Goal: Browse casually: Explore the website without a specific task or goal

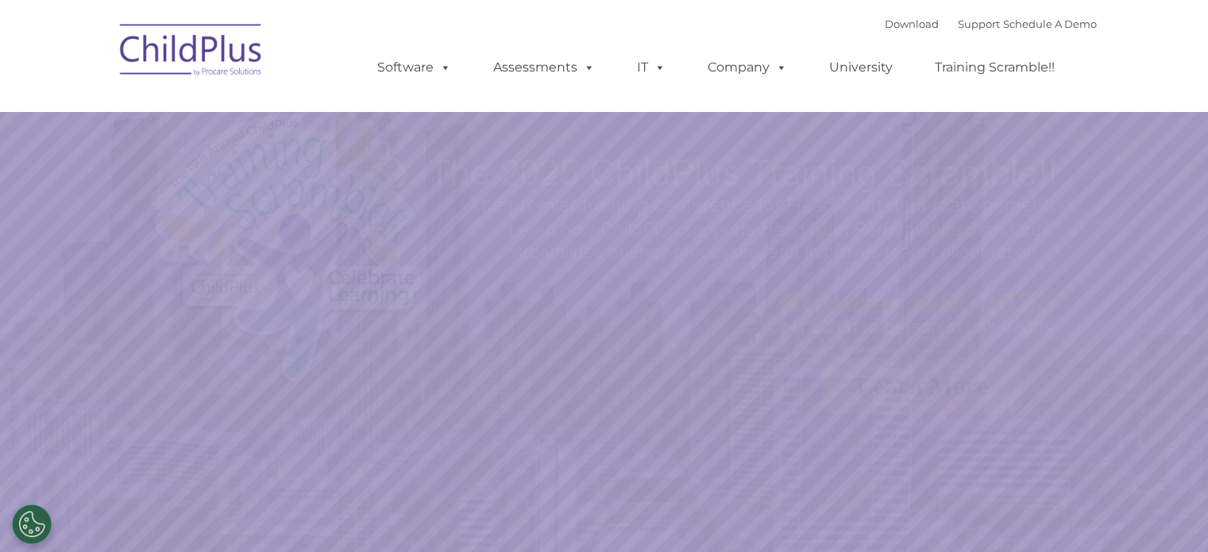
select select "MEDIUM"
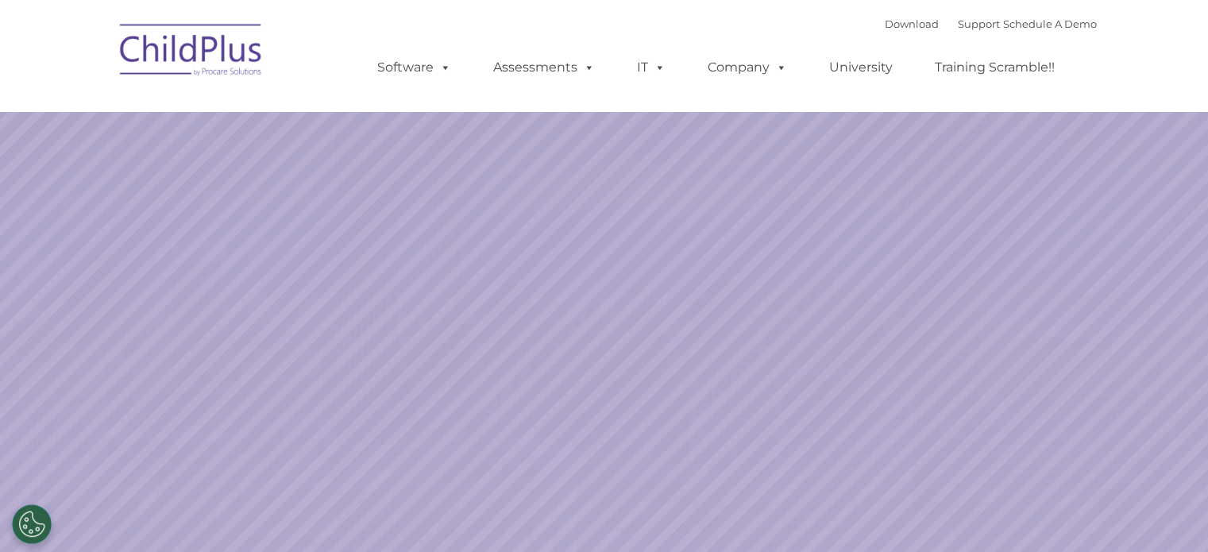
select select "MEDIUM"
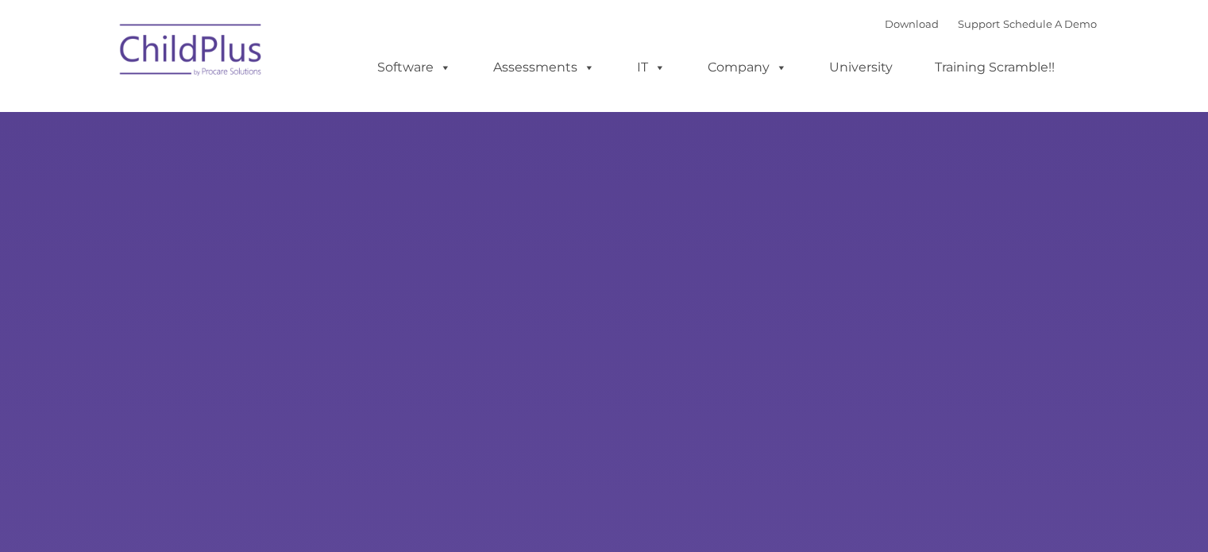
select select "MEDIUM"
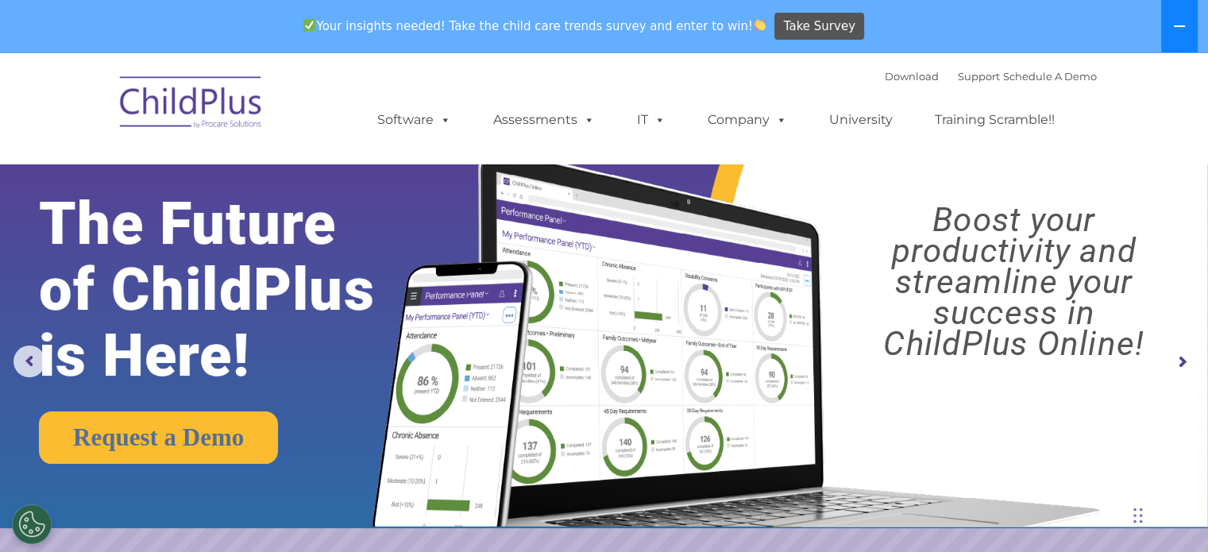
click at [1166, 31] on button at bounding box center [1179, 26] width 37 height 52
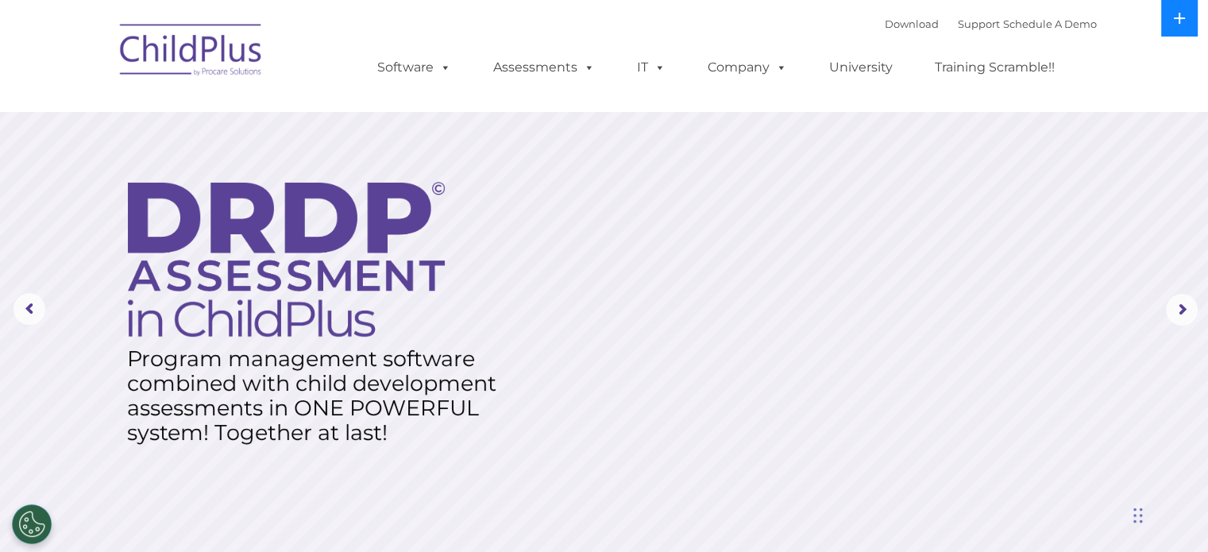
click at [1181, 21] on icon at bounding box center [1179, 18] width 13 height 13
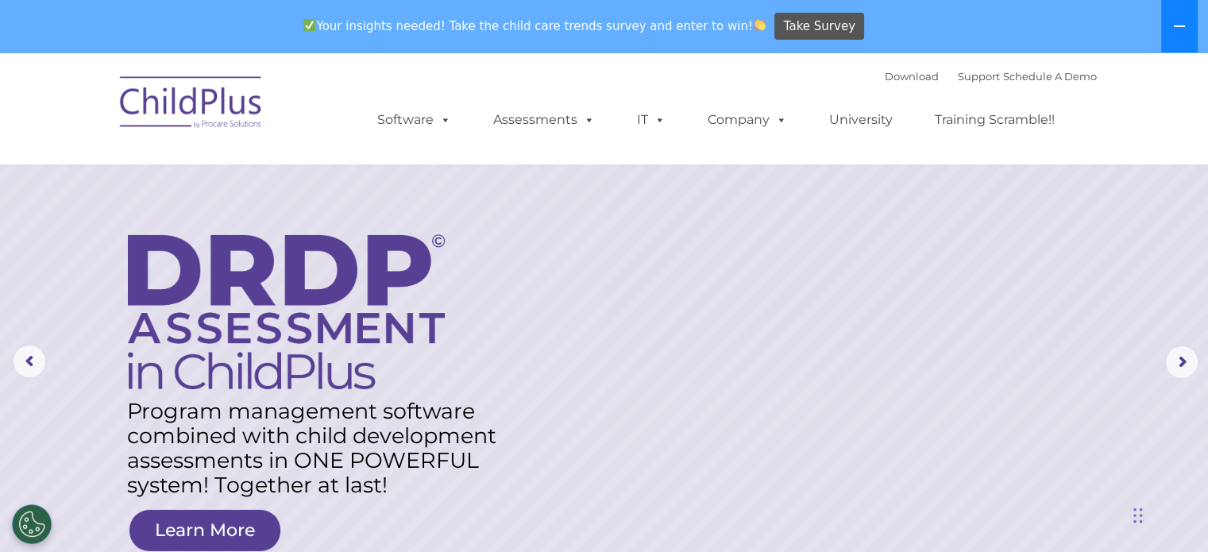
click at [1181, 31] on icon at bounding box center [1179, 26] width 13 height 13
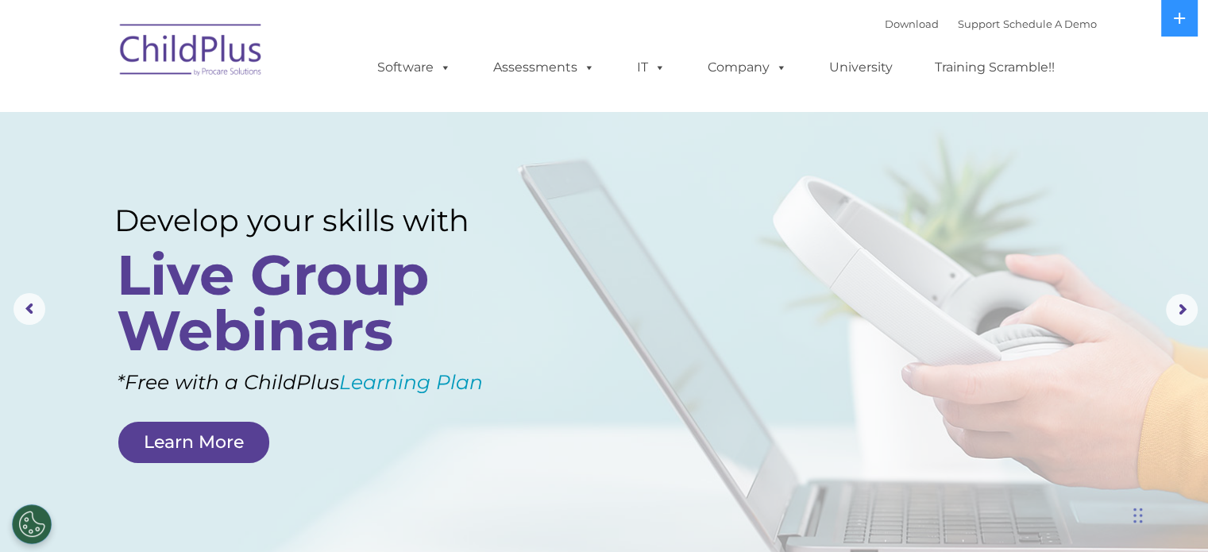
click at [200, 64] on img at bounding box center [191, 52] width 159 height 79
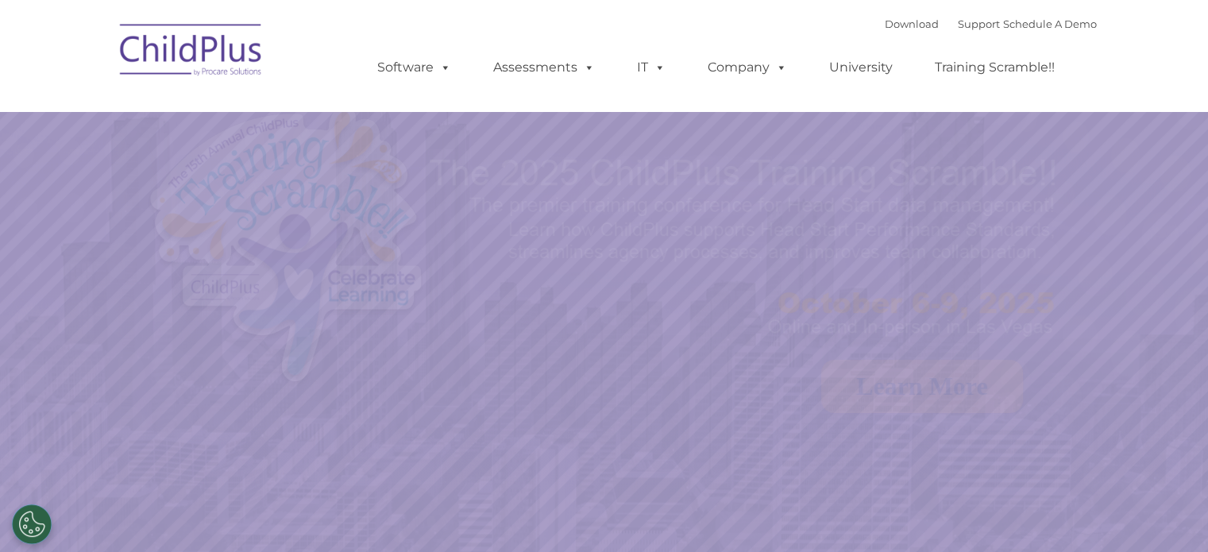
select select "MEDIUM"
